Goal: Information Seeking & Learning: Find specific fact

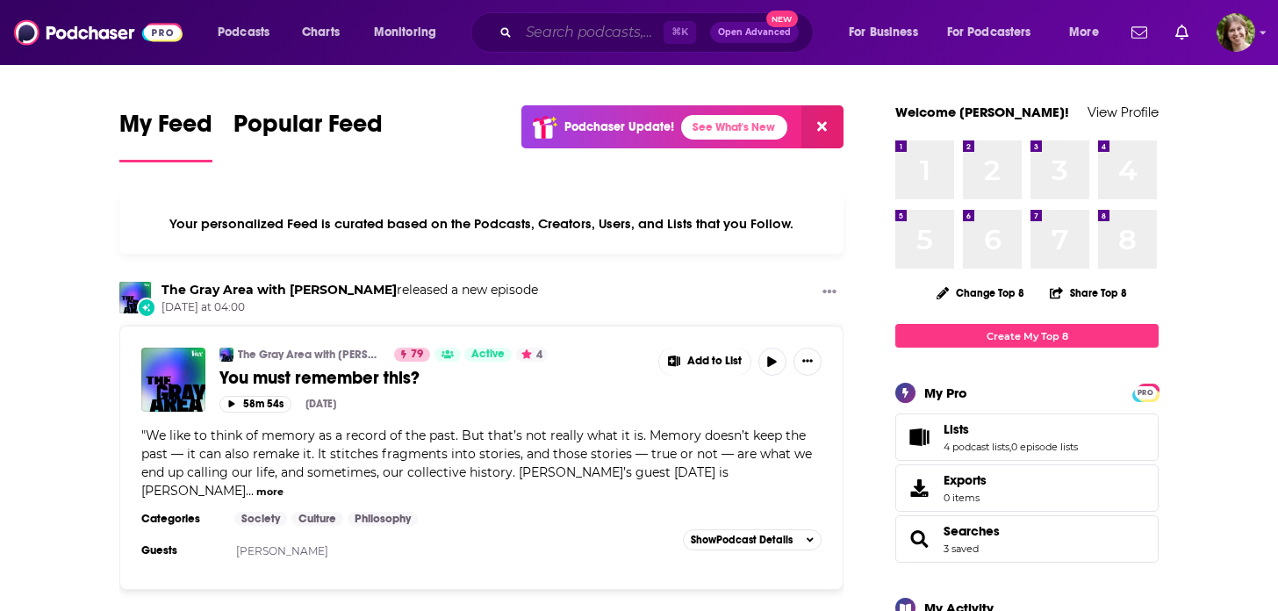
click at [607, 32] on input "Search podcasts, credits, & more..." at bounding box center [591, 32] width 145 height 28
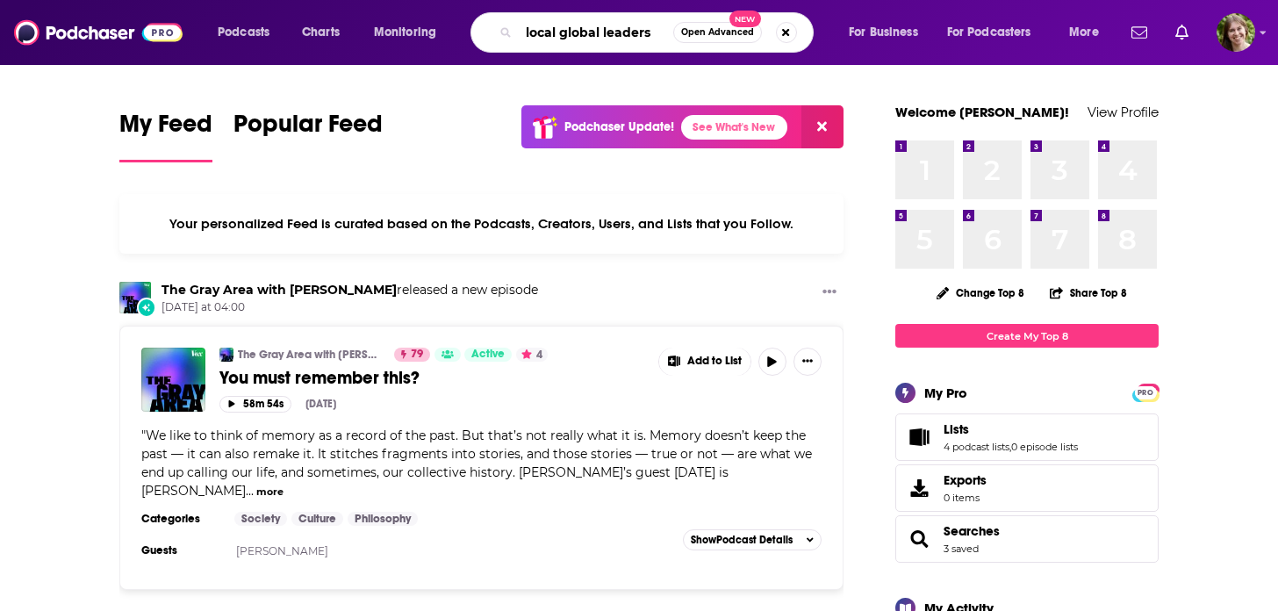
type input "local global leaders"
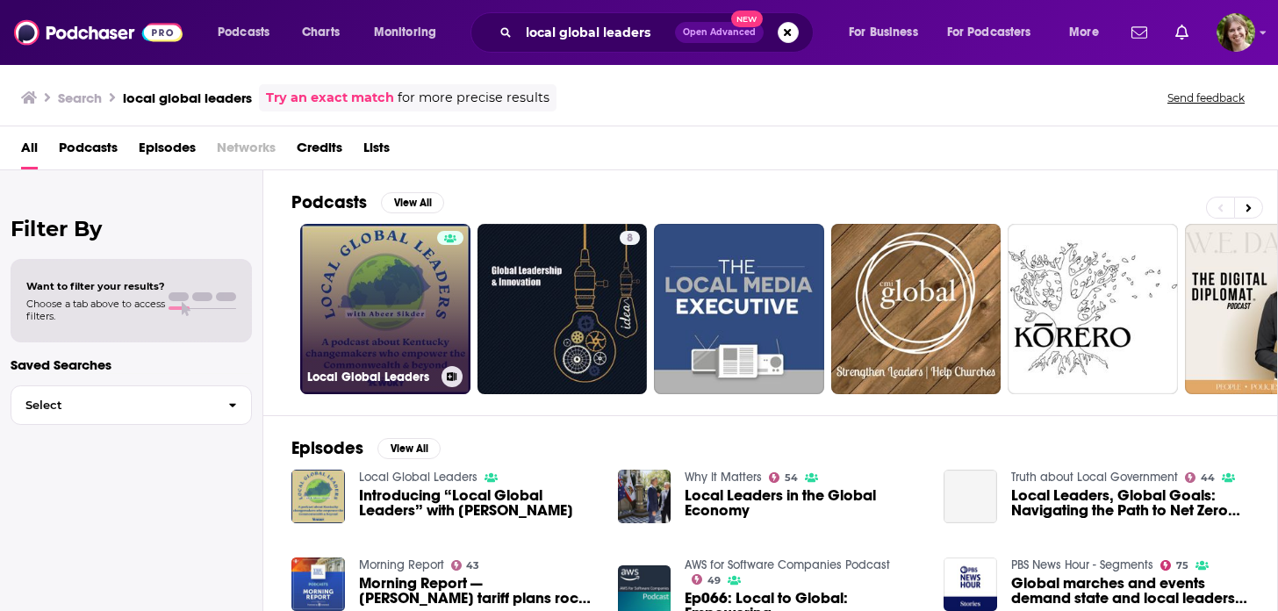
click at [394, 295] on link "Local Global Leaders" at bounding box center [385, 309] width 170 height 170
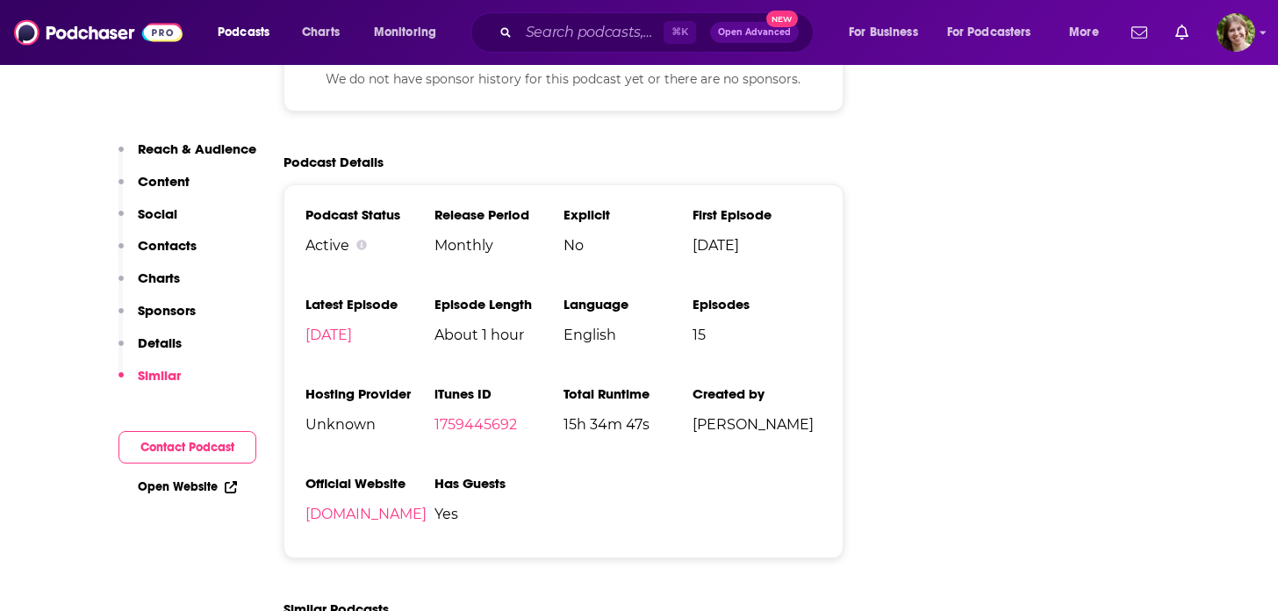
click at [171, 239] on p "Contacts" at bounding box center [167, 245] width 59 height 17
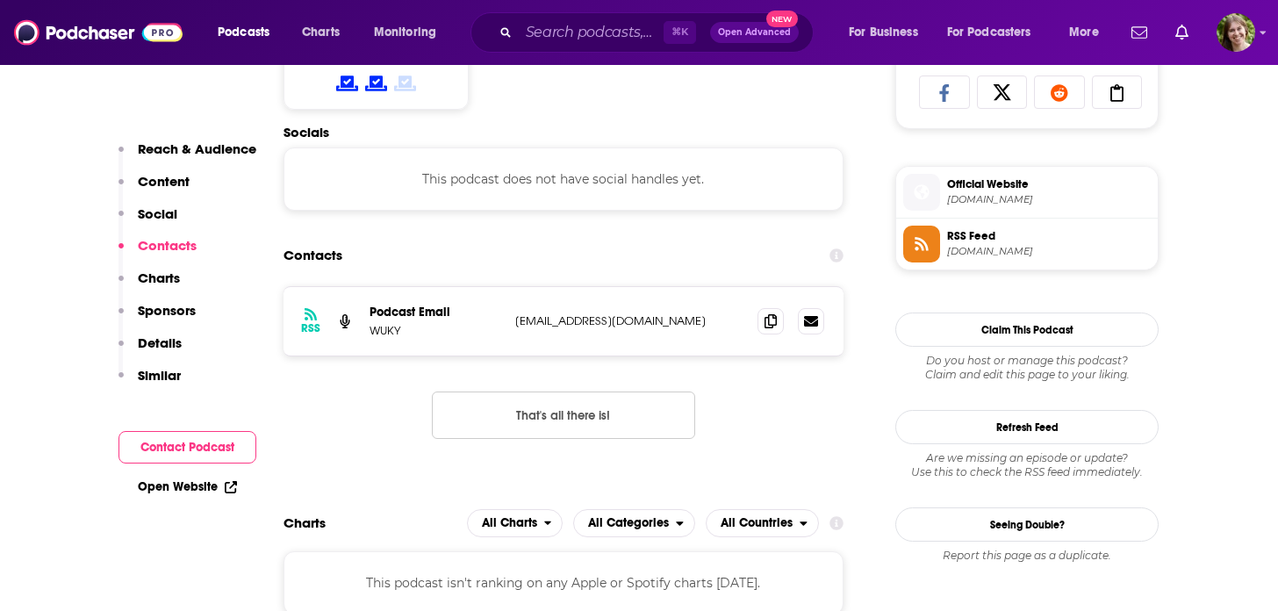
scroll to position [1179, 0]
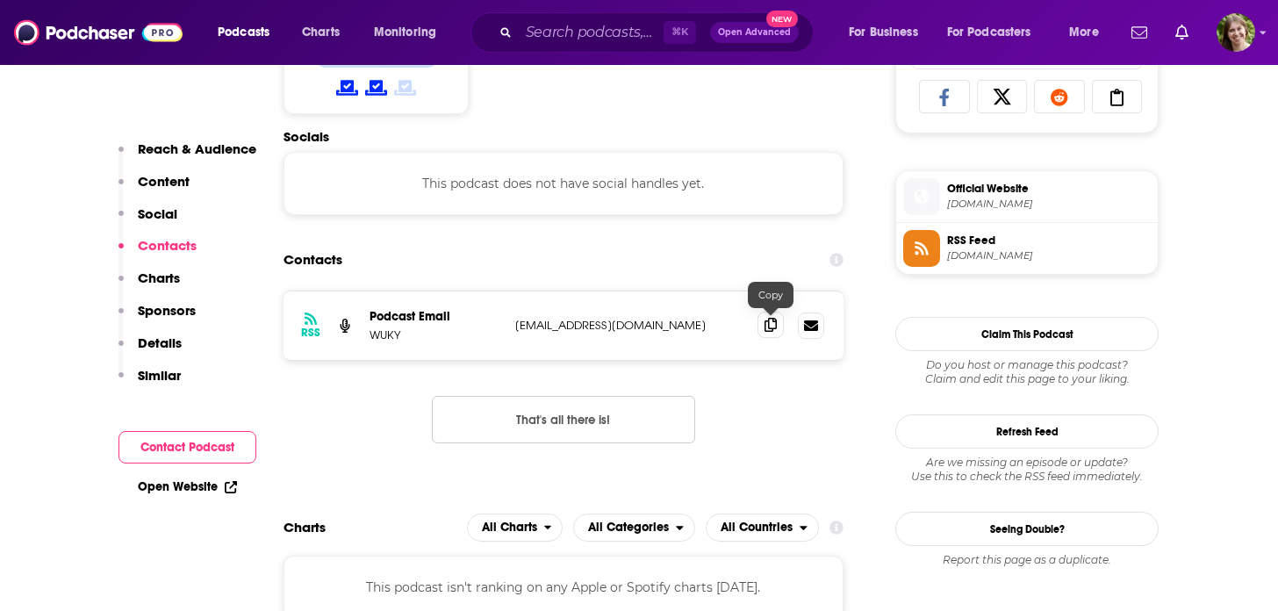
click at [774, 329] on icon at bounding box center [771, 325] width 12 height 14
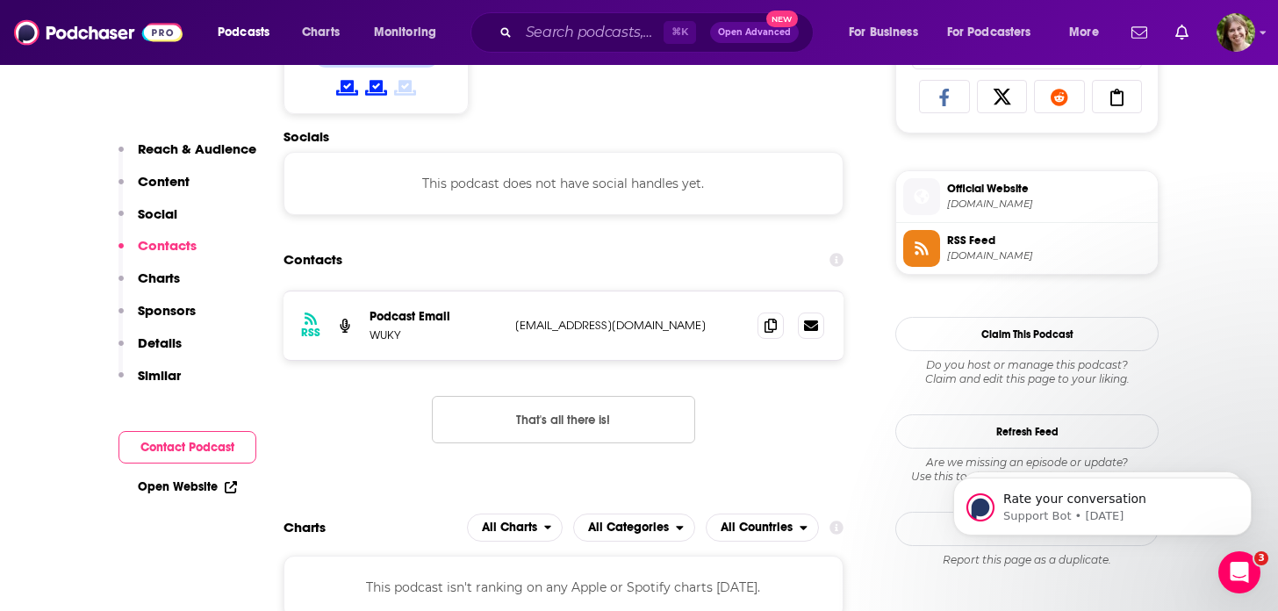
scroll to position [0, 0]
